Goal: Find specific page/section: Find specific page/section

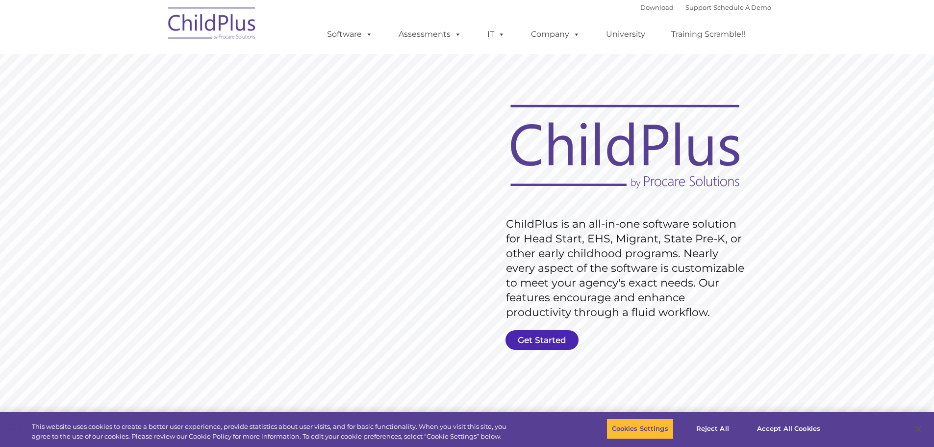
click at [544, 331] on link "Get Started" at bounding box center [542, 340] width 73 height 20
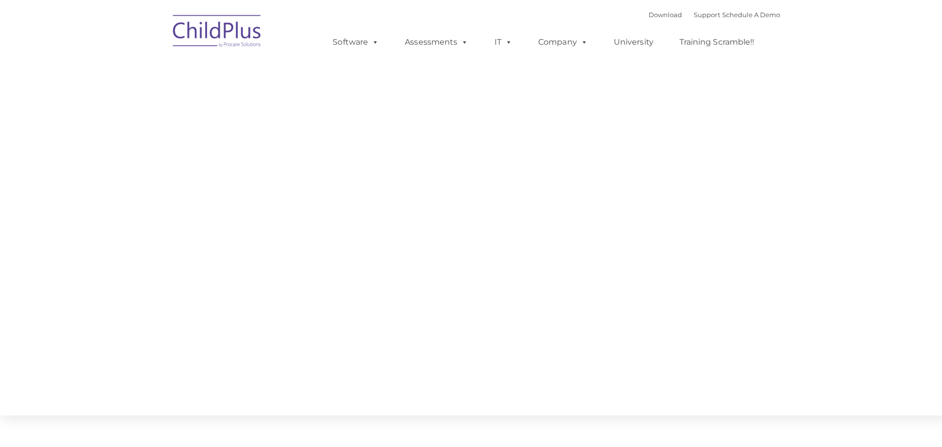
type input ""
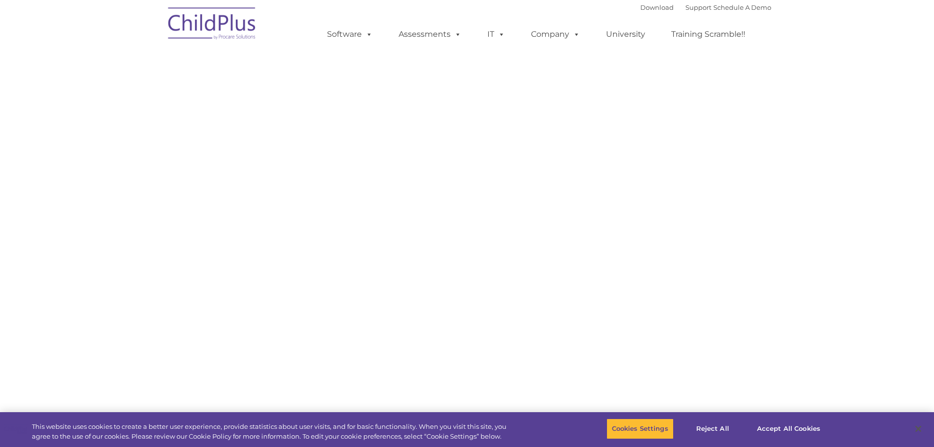
select select "MEDIUM"
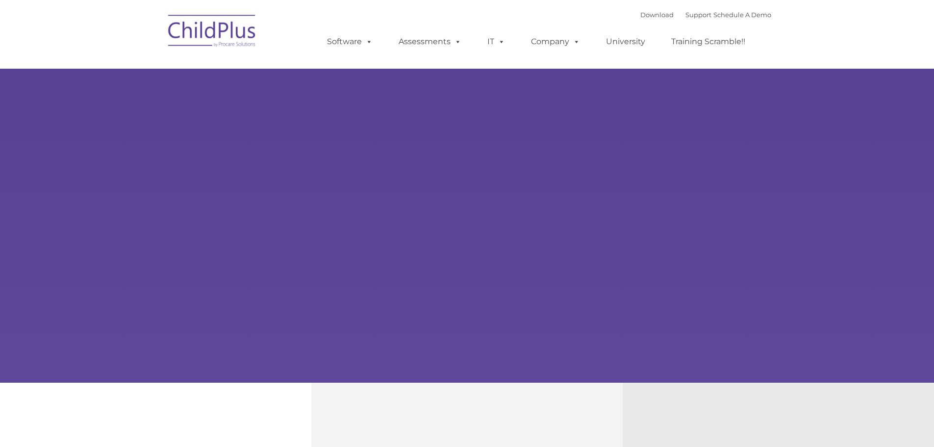
type input ""
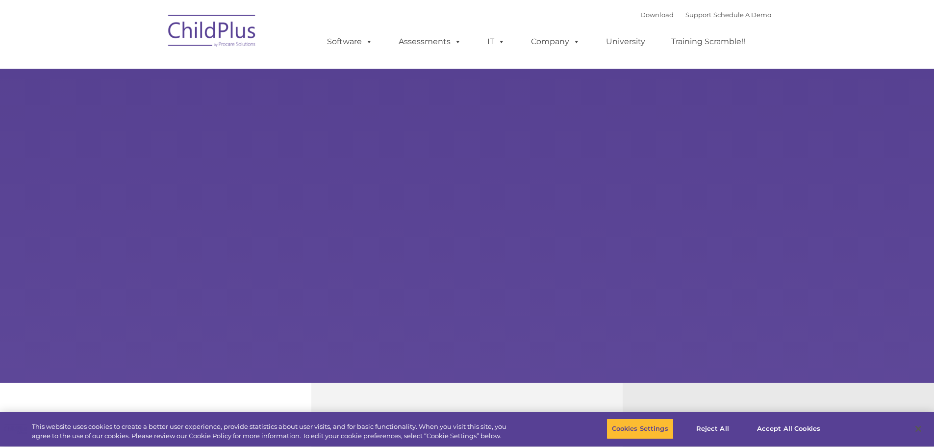
select select "MEDIUM"
